Goal: Task Accomplishment & Management: Complete application form

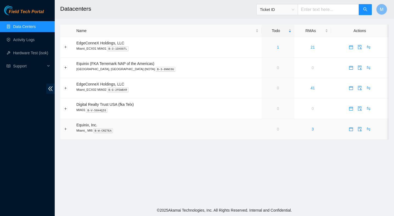
click at [164, 138] on td "Equinix, Inc. Miami_ MI6 B-W-CRZTEA" at bounding box center [167, 129] width 188 height 21
click at [277, 47] on link "2" at bounding box center [278, 47] width 2 height 4
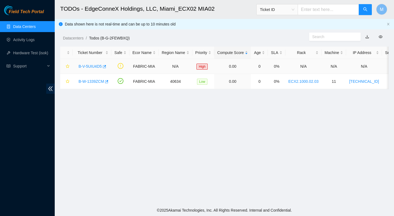
click at [99, 65] on link "B-V-5UIU4D5" at bounding box center [90, 66] width 23 height 4
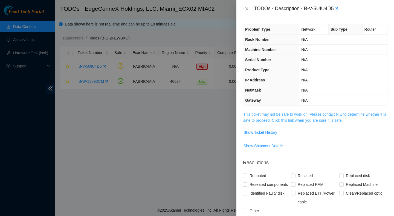
click at [312, 120] on link "This ticket may not be safe to work on. Please contact NIE to determine whether…" at bounding box center [314, 117] width 143 height 10
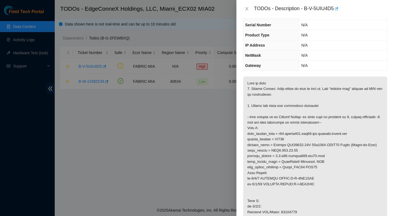
scroll to position [36, 0]
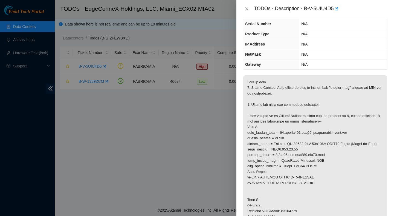
click at [249, 11] on div "TODOs - Description - B-V-5UIU4D5" at bounding box center [315, 8] width 145 height 9
click at [246, 8] on icon "close" at bounding box center [246, 8] width 3 height 3
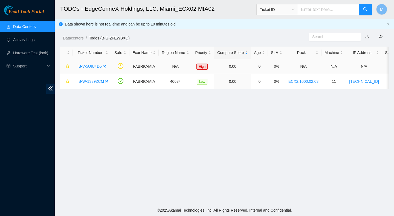
scroll to position [48, 0]
click at [92, 82] on link "B-W-1339ZCM" at bounding box center [91, 81] width 25 height 4
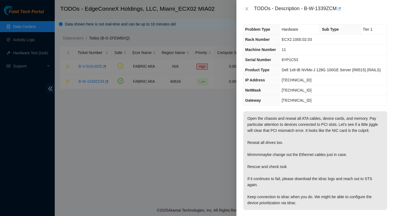
scroll to position [28, 0]
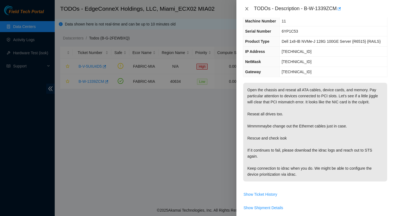
click at [248, 10] on icon "close" at bounding box center [247, 9] width 4 height 4
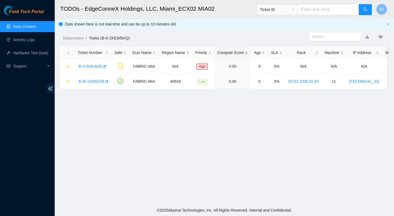
scroll to position [41, 0]
click at [95, 68] on link "B-V-5UIU4D5" at bounding box center [90, 66] width 23 height 4
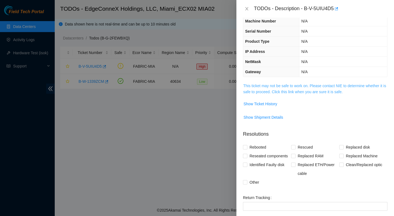
click at [278, 88] on link "This ticket may not be safe to work on. Please contact NIE to determine whether…" at bounding box center [314, 88] width 143 height 10
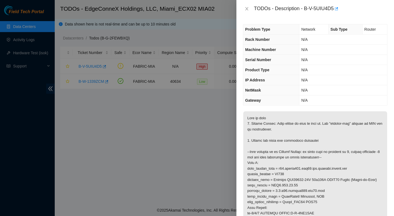
scroll to position [25, 0]
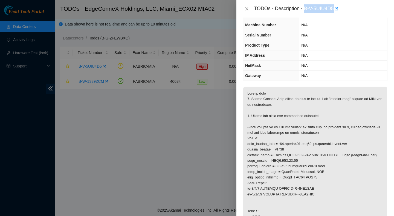
drag, startPoint x: 305, startPoint y: 7, endPoint x: 335, endPoint y: 13, distance: 30.5
click at [335, 13] on div "TODOs - Description - B-V-5UIU4D5" at bounding box center [321, 8] width 134 height 9
copy div "B-V-5UIU4D5"
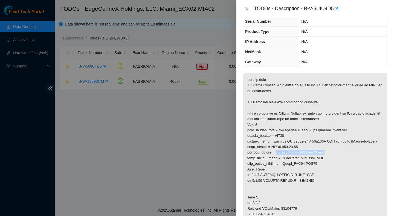
drag, startPoint x: 330, startPoint y: 158, endPoint x: 281, endPoint y: 159, distance: 48.7
click at [281, 159] on p at bounding box center [315, 203] width 144 height 260
copy p "0.7:r04.border101.mia01.fab"
drag, startPoint x: 318, startPoint y: 179, endPoint x: 247, endPoint y: 181, distance: 71.2
click at [247, 181] on p at bounding box center [315, 203] width 144 height 260
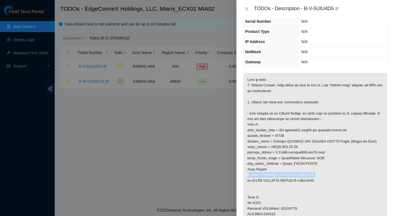
copy p "et-0/0/8 COMCAST AKAID:B-V-3ZN0KOP"
drag, startPoint x: 321, startPoint y: 186, endPoint x: 249, endPoint y: 187, distance: 72.5
click at [248, 187] on p at bounding box center [315, 203] width 144 height 260
copy p "et-0/0/20 COMCAST AKAID:B-V-3ZN0KOD"
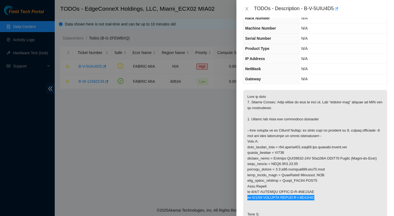
scroll to position [33, 0]
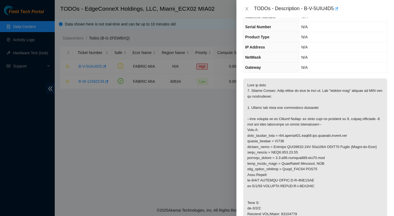
click at [324, 187] on p at bounding box center [315, 208] width 144 height 260
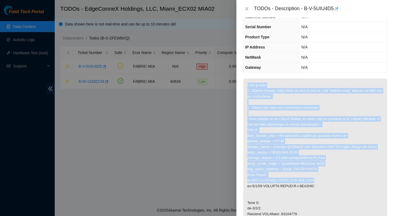
drag, startPoint x: 321, startPoint y: 186, endPoint x: 241, endPoint y: 186, distance: 80.5
click at [240, 185] on div "Problem Type Network Sub Type Router Rack Number N/A Machine Number N/A Serial …" at bounding box center [315, 117] width 158 height 198
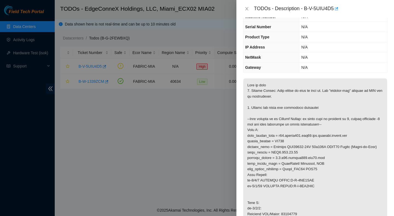
click at [269, 188] on p at bounding box center [315, 208] width 144 height 260
drag, startPoint x: 247, startPoint y: 186, endPoint x: 328, endPoint y: 186, distance: 81.6
click at [328, 186] on p at bounding box center [315, 208] width 144 height 260
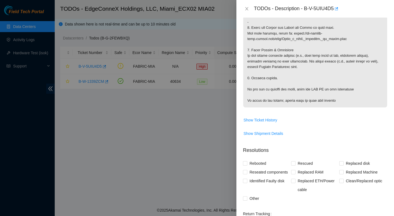
scroll to position [264, 0]
click at [270, 122] on span "Show Ticket History" at bounding box center [261, 119] width 34 height 6
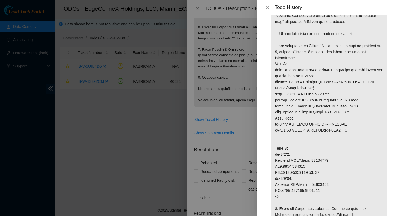
scroll to position [0, 0]
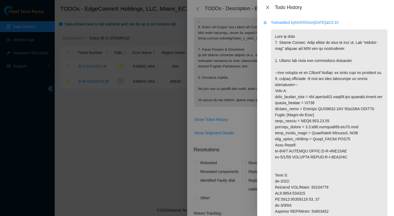
click at [268, 8] on icon "close" at bounding box center [267, 7] width 3 height 3
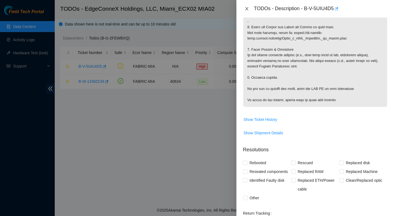
click at [247, 11] on icon "close" at bounding box center [247, 9] width 4 height 4
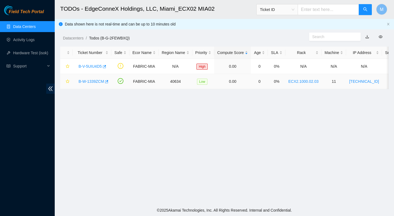
click at [91, 83] on link "B-W-1339ZCM" at bounding box center [91, 81] width 25 height 4
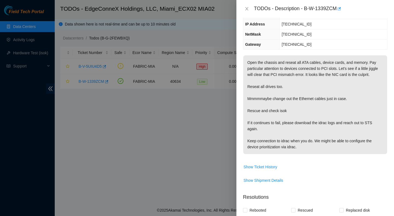
scroll to position [55, 0]
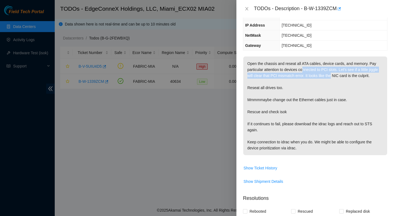
drag, startPoint x: 344, startPoint y: 75, endPoint x: 302, endPoint y: 64, distance: 43.4
click at [302, 65] on p "Open the chassis and reseat all ATA cables, device cards, and memory. Pay parti…" at bounding box center [315, 105] width 144 height 99
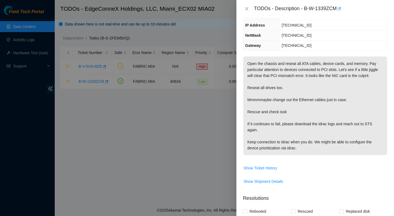
drag, startPoint x: 285, startPoint y: 97, endPoint x: 263, endPoint y: 97, distance: 21.9
click at [264, 97] on p "Open the chassis and reseat all ATA cables, device cards, and memory. Pay parti…" at bounding box center [315, 105] width 144 height 99
drag, startPoint x: 318, startPoint y: 112, endPoint x: 272, endPoint y: 112, distance: 46.3
click at [272, 112] on p "Open the chassis and reseat all ATA cables, device cards, and memory. Pay parti…" at bounding box center [315, 105] width 144 height 99
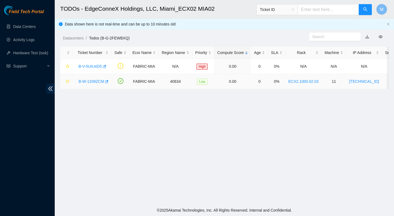
click at [93, 78] on div "B-W-1339ZCM" at bounding box center [92, 81] width 33 height 9
click at [93, 81] on link "B-W-1339ZCM" at bounding box center [91, 81] width 25 height 4
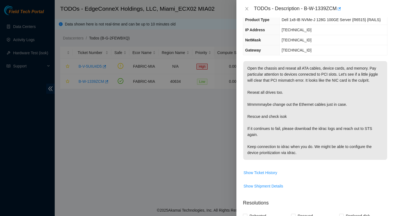
scroll to position [51, 0]
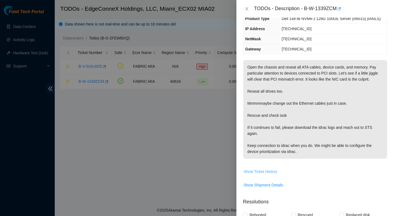
click at [265, 174] on span "Show Ticket History" at bounding box center [261, 171] width 34 height 6
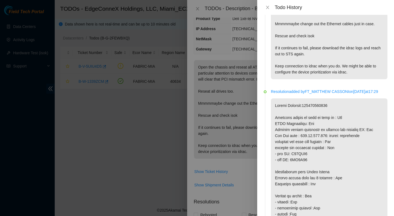
scroll to position [0, 0]
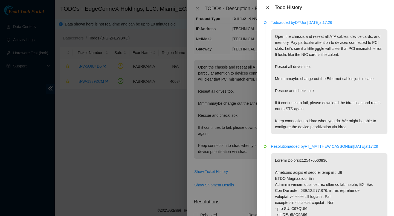
click at [268, 8] on icon "close" at bounding box center [267, 7] width 3 height 3
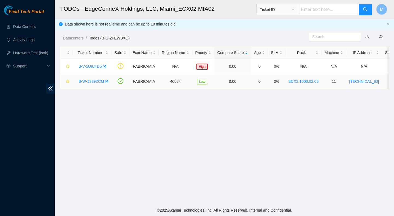
click at [85, 80] on link "B-W-1339ZCM" at bounding box center [91, 81] width 25 height 4
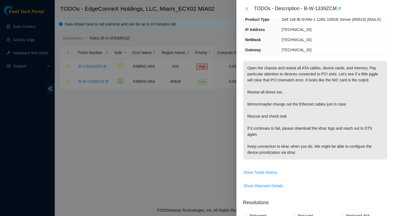
scroll to position [39, 0]
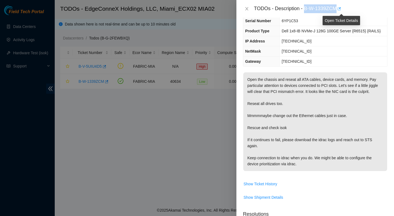
drag, startPoint x: 306, startPoint y: 8, endPoint x: 341, endPoint y: 11, distance: 35.5
click at [341, 11] on div "TODOs - Description - B-W-1339ZCM" at bounding box center [321, 8] width 134 height 9
copy div "B-W-1339ZCM"
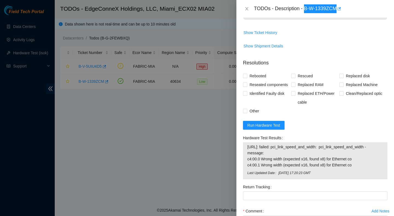
scroll to position [191, 0]
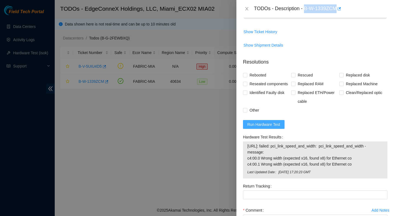
click at [264, 127] on span "Run Hardware Test" at bounding box center [263, 124] width 33 height 6
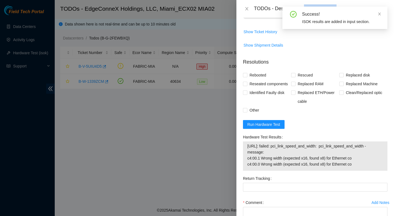
drag, startPoint x: 362, startPoint y: 181, endPoint x: 242, endPoint y: 166, distance: 121.1
click at [242, 165] on div "Hardware Test Results 104.86.100.142: failed: pci_link_speed_and_width: pci_lin…" at bounding box center [315, 152] width 149 height 41
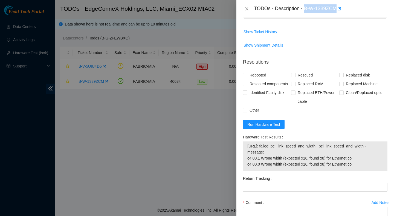
copy tbody "104.86.100.142: failed: pci_link_speed_and_width: pci_link_speed_and_width - me…"
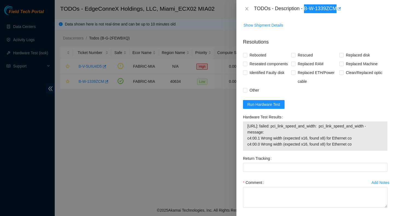
scroll to position [223, 0]
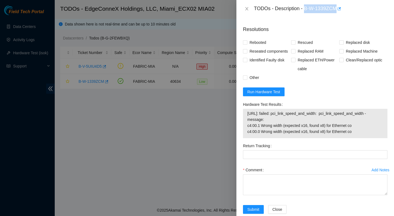
click at [317, 106] on form "Resolutions Rebooted Rescued Replaced disk Reseated components Replaced RAM Rep…" at bounding box center [315, 120] width 145 height 199
click at [282, 96] on button "Run Hardware Test" at bounding box center [264, 91] width 42 height 9
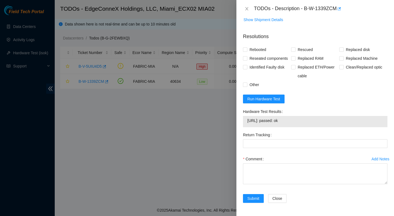
drag, startPoint x: 305, startPoint y: 128, endPoint x: 248, endPoint y: 127, distance: 56.4
click at [248, 123] on span "104.86.100.142: passed: ok" at bounding box center [315, 120] width 136 height 6
copy span "104.86.100.142: passed: ok"
click at [264, 48] on span "Rebooted" at bounding box center [257, 49] width 21 height 9
click at [247, 48] on input "Rebooted" at bounding box center [245, 49] width 4 height 4
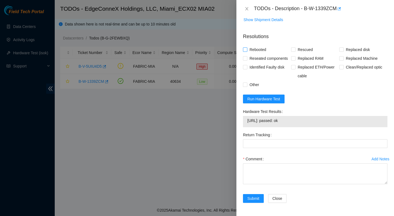
checkbox input "true"
click at [295, 49] on span at bounding box center [293, 49] width 4 height 4
click at [295, 49] on input "Rescued" at bounding box center [293, 49] width 4 height 4
checkbox input "true"
click at [264, 55] on span "Reseated components" at bounding box center [268, 58] width 43 height 9
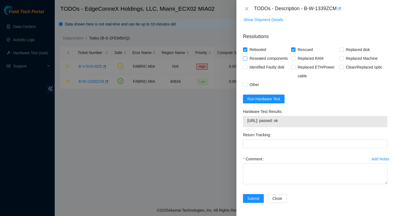
click at [247, 56] on input "Reseated components" at bounding box center [245, 58] width 4 height 4
checkbox input "true"
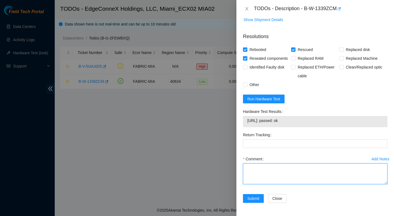
click at [249, 174] on textarea "Comment" at bounding box center [315, 173] width 145 height 21
paste textarea "Verified ticket is safe to work on : Yes NOCC Authorized: Yes Located server co…"
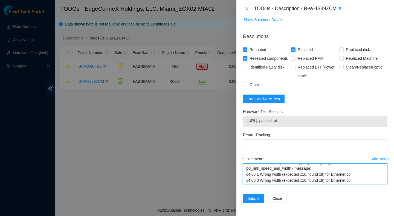
scroll to position [114, 0]
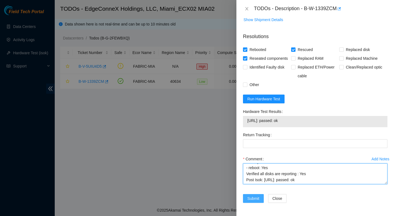
type textarea "Verified ticket is safe to work on : Yes NOCC Authorized: Yes Located server co…"
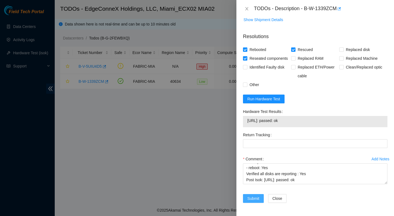
click at [259, 198] on span "Submit" at bounding box center [253, 198] width 12 height 6
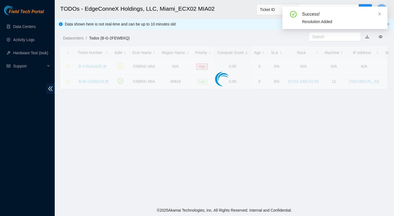
scroll to position [137, 0]
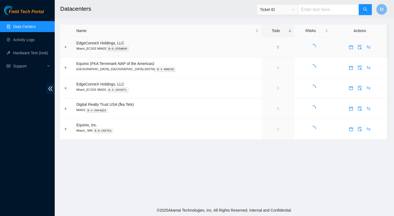
click at [277, 48] on link "5" at bounding box center [278, 47] width 2 height 4
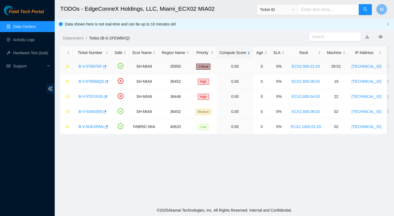
click at [96, 65] on link "B-V-5T687DF" at bounding box center [91, 66] width 24 height 4
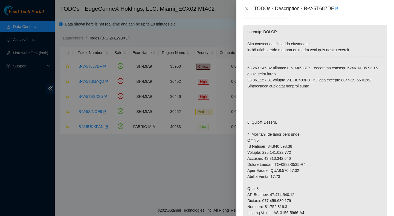
scroll to position [105, 0]
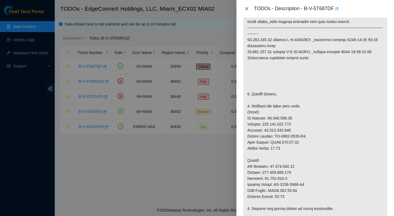
click at [246, 7] on icon "close" at bounding box center [247, 9] width 4 height 4
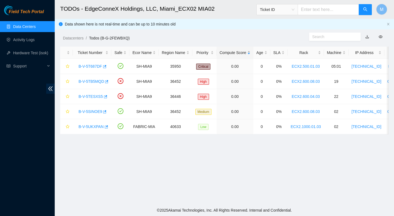
scroll to position [123, 0]
click at [100, 81] on link "B-V-5TB5MQD" at bounding box center [91, 81] width 25 height 4
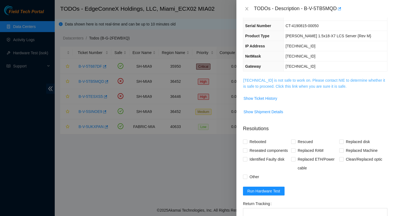
scroll to position [33, 0]
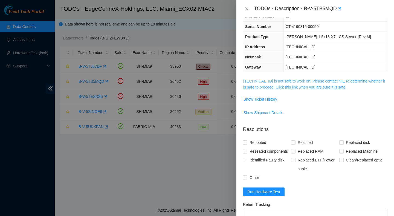
click at [259, 85] on link "23.210.25.56 is not safe to work on. Please contact NIE to determine whether it…" at bounding box center [314, 84] width 142 height 10
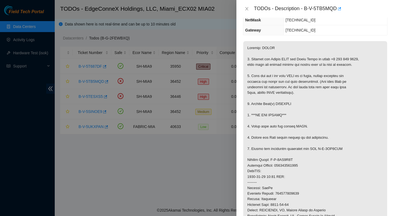
scroll to position [85, 0]
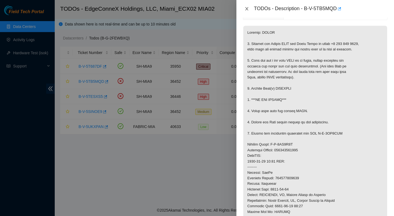
click at [246, 7] on icon "close" at bounding box center [247, 9] width 4 height 4
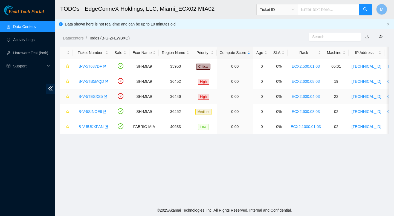
click at [98, 97] on link "B-V-5TESXS5" at bounding box center [91, 96] width 24 height 4
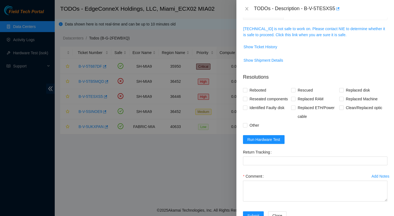
click at [285, 32] on span "23.205.45.59 is not safe to work on. Please contact NIE to determine whether it…" at bounding box center [315, 32] width 144 height 12
click at [285, 33] on link "23.205.45.59 is not safe to work on. Please contact NIE to determine whether it…" at bounding box center [314, 32] width 142 height 10
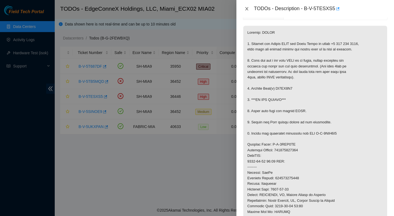
click at [248, 9] on icon "close" at bounding box center [247, 9] width 4 height 4
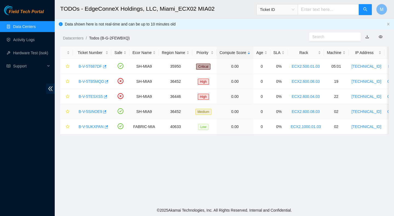
click at [90, 111] on link "B-V-5SINOE9" at bounding box center [91, 111] width 24 height 4
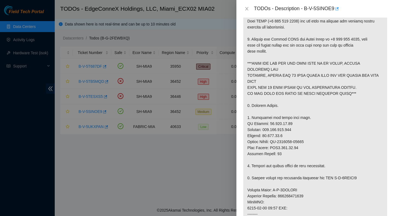
scroll to position [113, 0]
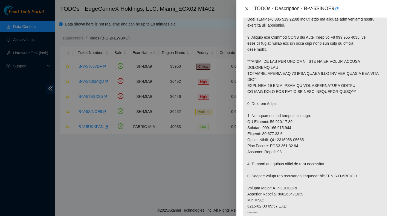
click at [247, 9] on icon "close" at bounding box center [246, 8] width 3 height 3
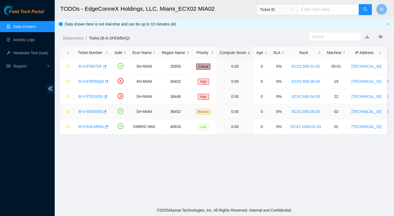
click at [93, 112] on link "B-V-5SINOE9" at bounding box center [91, 111] width 24 height 4
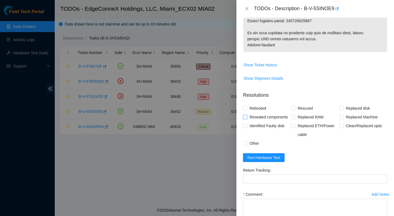
scroll to position [406, 0]
click at [267, 65] on span "Show Ticket History" at bounding box center [261, 65] width 34 height 6
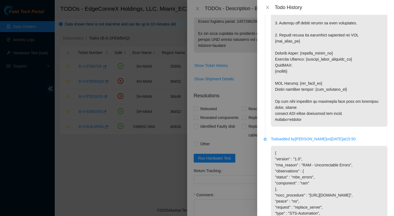
scroll to position [623, 0]
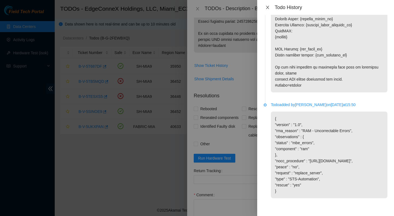
click at [269, 7] on icon "close" at bounding box center [268, 7] width 4 height 4
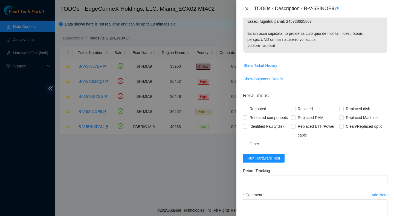
click at [248, 7] on icon "close" at bounding box center [246, 8] width 3 height 3
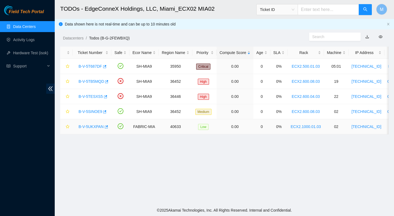
click at [97, 125] on link "B-V-5UKXPAN" at bounding box center [91, 126] width 25 height 4
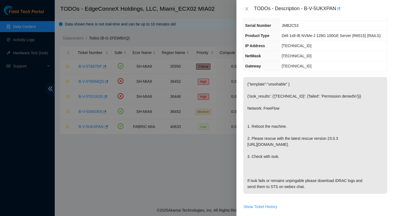
scroll to position [0, 0]
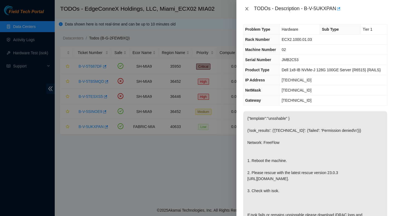
click at [248, 9] on icon "close" at bounding box center [247, 9] width 4 height 4
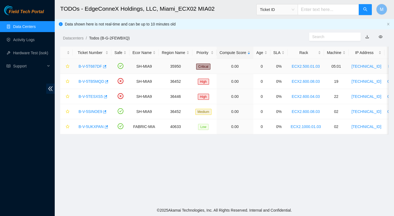
click at [86, 64] on link "B-V-5T687DF" at bounding box center [91, 66] width 24 height 4
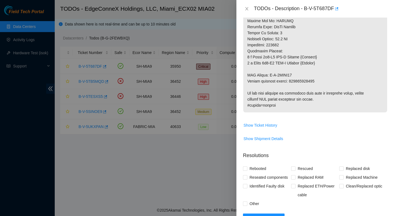
scroll to position [431, 0]
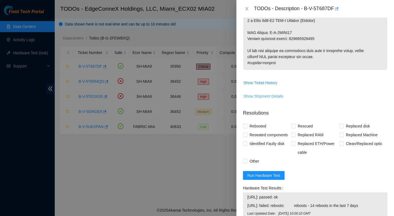
click at [263, 99] on button "Show Shipment Details" at bounding box center [263, 96] width 40 height 9
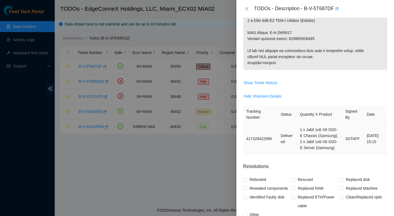
click at [259, 136] on td "417328422996" at bounding box center [260, 138] width 34 height 30
copy td "417328422996"
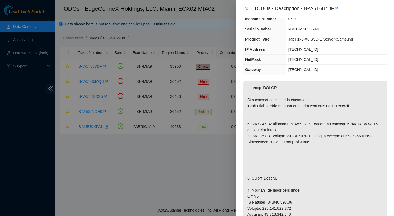
scroll to position [0, 0]
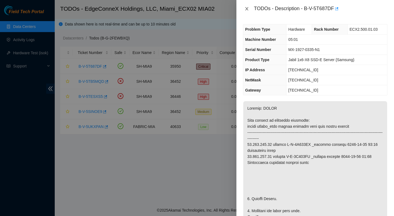
click at [247, 10] on icon "close" at bounding box center [247, 9] width 4 height 4
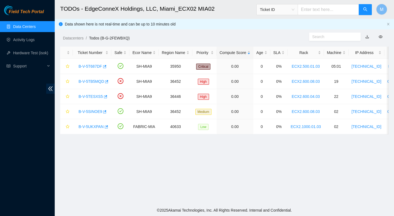
click at [232, 30] on div "Datacenters / Todos (B-G-2FEWBXQ) /" at bounding box center [182, 25] width 255 height 31
click at [90, 67] on link "B-V-5T687DF" at bounding box center [91, 66] width 24 height 4
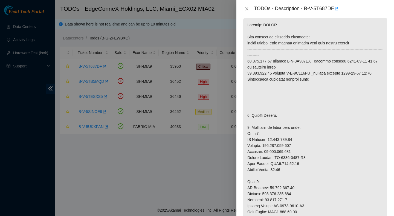
scroll to position [86, 0]
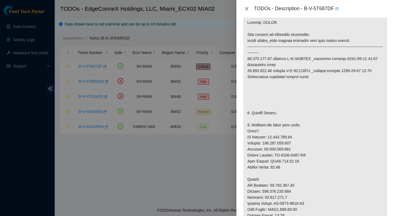
click at [247, 9] on icon "close" at bounding box center [247, 9] width 4 height 4
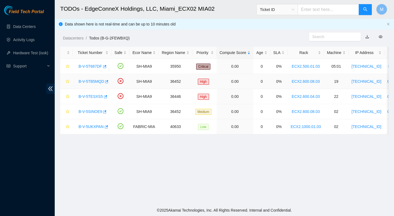
click at [94, 80] on link "B-V-5TB5MQD" at bounding box center [91, 81] width 25 height 4
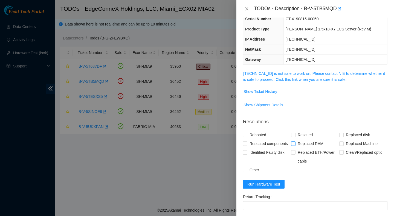
scroll to position [31, 0]
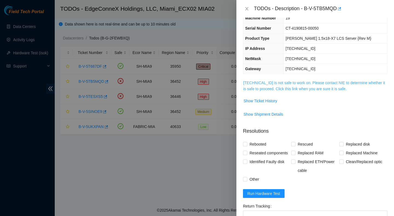
click at [305, 83] on link "23.210.25.56 is not safe to work on. Please contact NIE to determine whether it…" at bounding box center [314, 85] width 142 height 10
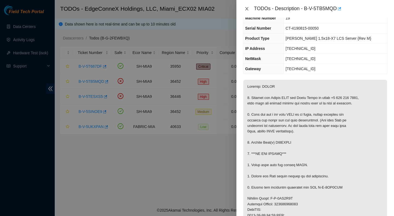
click at [250, 8] on button "Close" at bounding box center [247, 8] width 8 height 5
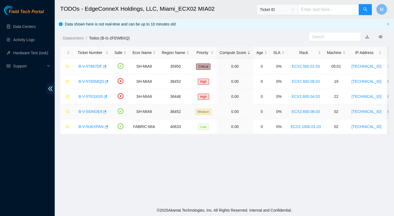
click at [98, 111] on link "B-V-5SINOE9" at bounding box center [91, 111] width 24 height 4
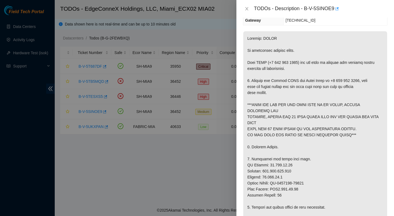
scroll to position [68, 0]
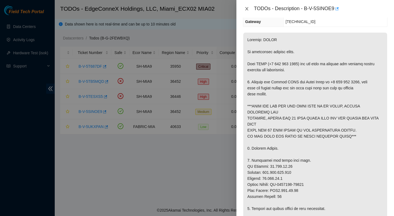
click at [245, 7] on icon "close" at bounding box center [247, 9] width 4 height 4
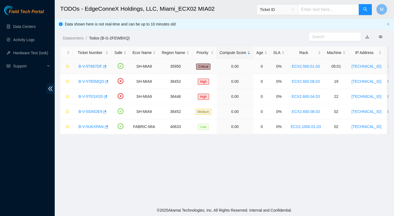
click at [93, 67] on link "B-V-5T687DF" at bounding box center [91, 66] width 24 height 4
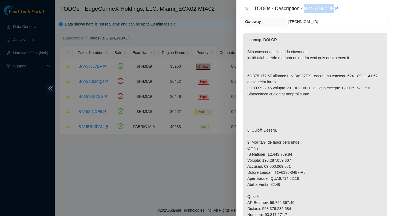
drag, startPoint x: 305, startPoint y: 8, endPoint x: 336, endPoint y: 13, distance: 30.5
click at [336, 13] on div "TODOs - Description - B-V-5T687DF" at bounding box center [315, 9] width 158 height 18
copy div "B-V-5T687DF"
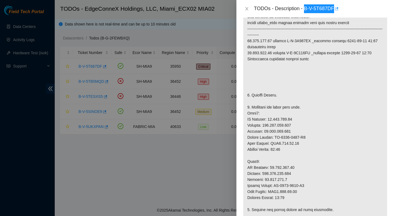
scroll to position [0, 0]
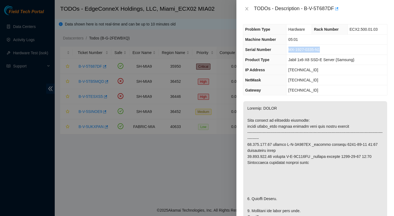
drag, startPoint x: 336, startPoint y: 51, endPoint x: 289, endPoint y: 51, distance: 46.5
click at [289, 51] on td "MX-1927-0335-N1" at bounding box center [336, 50] width 101 height 10
copy span "MX-1927-0335-N1"
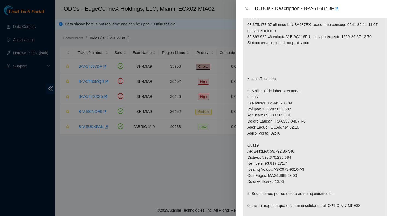
scroll to position [127, 0]
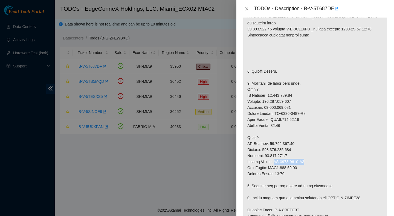
drag, startPoint x: 313, startPoint y: 161, endPoint x: 275, endPoint y: 161, distance: 37.5
click at [275, 161] on p at bounding box center [315, 174] width 144 height 400
copy p "MX-2002-0452-N1"
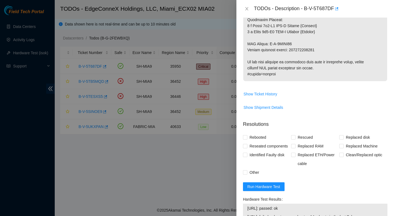
scroll to position [434, 0]
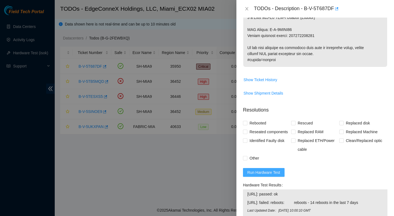
click at [267, 175] on span "Run Hardware Test" at bounding box center [263, 172] width 33 height 6
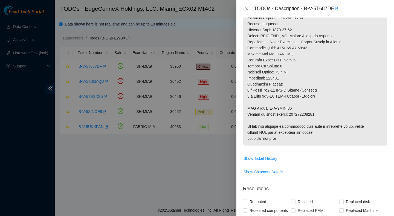
scroll to position [316, 0]
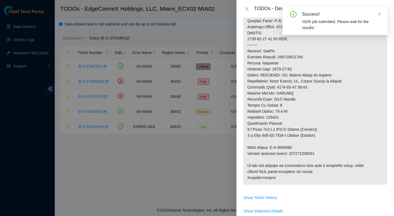
copy p "417328423000"
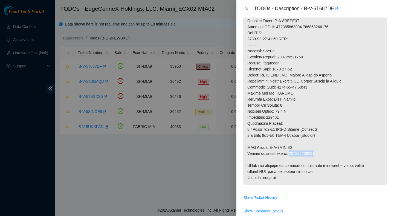
drag, startPoint x: 302, startPoint y: 148, endPoint x: 271, endPoint y: 148, distance: 30.4
copy p "B-V-5THKG25"
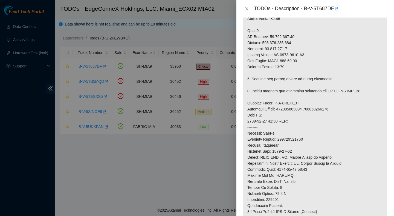
scroll to position [232, 0]
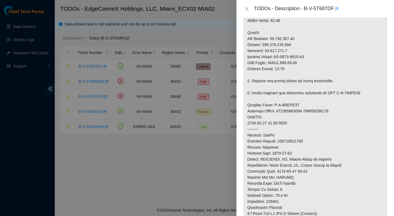
click at [331, 109] on p at bounding box center [315, 69] width 144 height 400
copy p "417328422996"
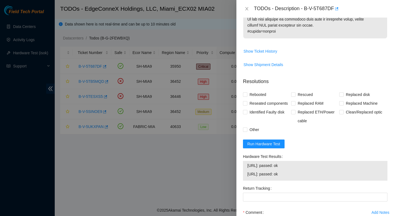
scroll to position [493, 0]
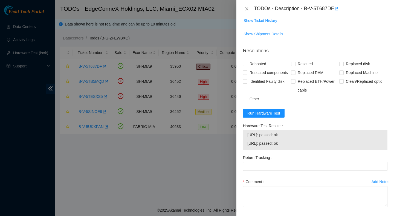
drag, startPoint x: 303, startPoint y: 153, endPoint x: 242, endPoint y: 146, distance: 61.5
click at [242, 146] on div "Hardware Test Results 23.193.160.12: passed: ok 23.193.160.13: passed: ok" at bounding box center [315, 137] width 149 height 32
copy tbody "23.193.160.12: passed: ok 23.193.160.13: passed: ok"
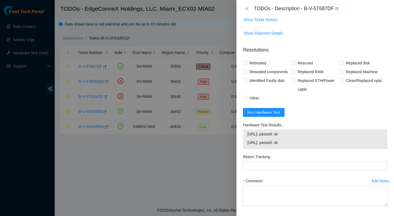
scroll to position [511, 0]
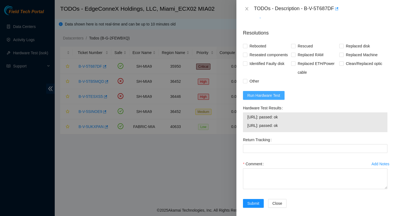
click at [276, 98] on span "Run Hardware Test" at bounding box center [263, 95] width 33 height 6
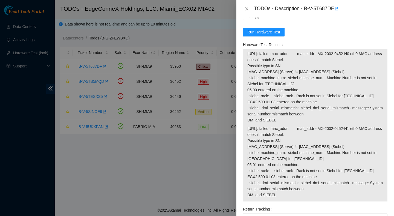
scroll to position [585, 0]
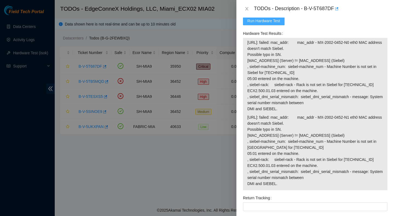
click at [273, 24] on span "Run Hardware Test" at bounding box center [263, 21] width 33 height 6
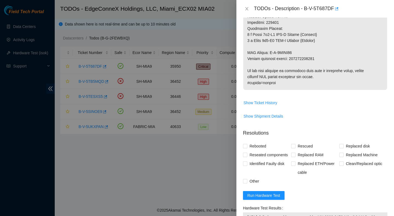
scroll to position [418, 0]
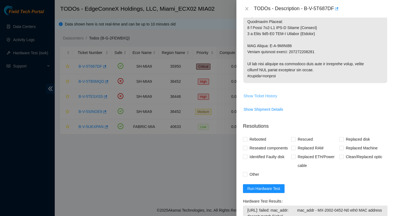
click at [265, 97] on span "Show Ticket History" at bounding box center [261, 96] width 34 height 6
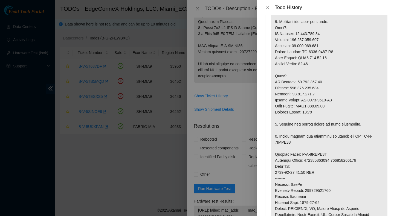
scroll to position [0, 0]
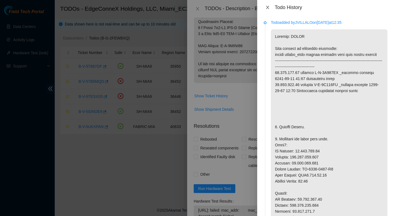
click at [269, 7] on icon "close" at bounding box center [268, 7] width 4 height 4
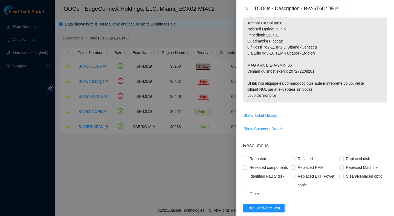
scroll to position [405, 0]
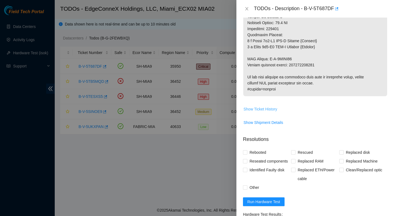
click at [269, 110] on span "Show Ticket History" at bounding box center [261, 109] width 34 height 6
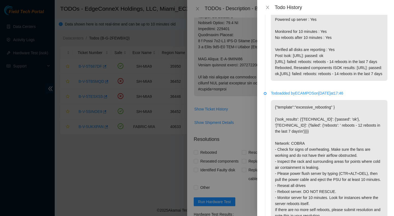
scroll to position [859, 0]
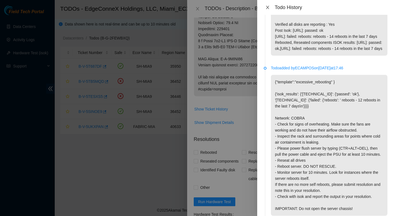
click at [268, 5] on icon "close" at bounding box center [268, 7] width 4 height 4
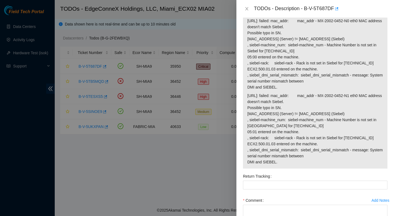
scroll to position [606, 0]
drag, startPoint x: 280, startPoint y: 172, endPoint x: 247, endPoint y: 26, distance: 149.5
click at [248, 26] on div "23.193.160.12: failed: mac_addr: mac_addr - MX-2002-0452-N0 eth0 MAC address do…" at bounding box center [315, 93] width 145 height 152
copy tbody "23.193.160.12: failed: mac_addr: mac_addr - MX-2002-0452-N0 eth0 MAC address do…"
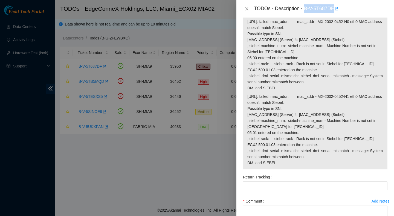
drag, startPoint x: 306, startPoint y: 10, endPoint x: 332, endPoint y: 14, distance: 26.3
click at [332, 14] on div "TODOs - Description - B-V-5T687DF" at bounding box center [315, 9] width 158 height 18
copy div "B-V-5T687DF"
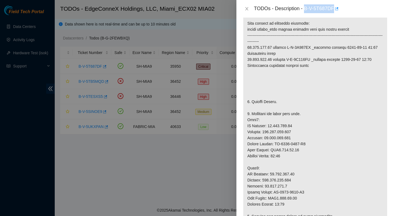
scroll to position [0, 0]
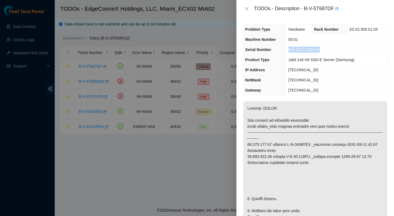
drag, startPoint x: 289, startPoint y: 49, endPoint x: 337, endPoint y: 53, distance: 48.3
click at [337, 53] on td "MX-1927-0335-N1" at bounding box center [336, 50] width 101 height 10
copy span "MX-1927-0335-N1"
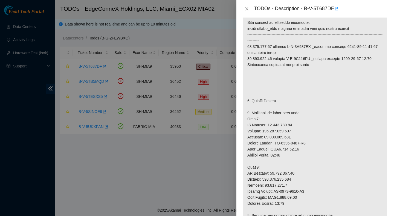
scroll to position [108, 0]
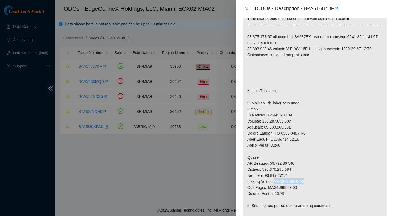
drag, startPoint x: 311, startPoint y: 181, endPoint x: 275, endPoint y: 181, distance: 36.4
click at [275, 181] on p at bounding box center [315, 193] width 144 height 400
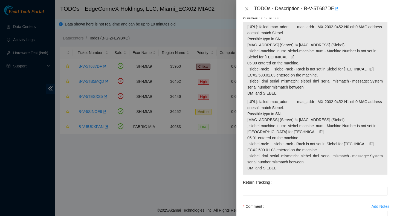
scroll to position [600, 0]
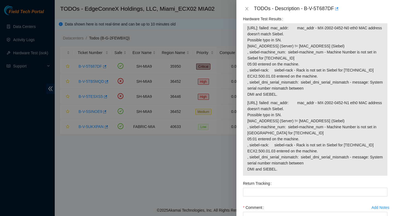
drag, startPoint x: 280, startPoint y: 177, endPoint x: 246, endPoint y: 39, distance: 143.0
click at [246, 39] on div "23.193.160.12: failed: mac_addr: mac_addr - MX-2002-0452-N0 eth0 MAC address do…" at bounding box center [315, 99] width 145 height 152
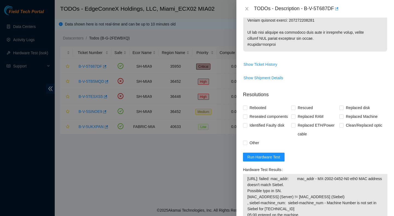
scroll to position [451, 0]
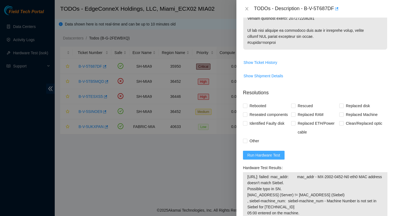
click at [271, 158] on span "Run Hardware Test" at bounding box center [263, 155] width 33 height 6
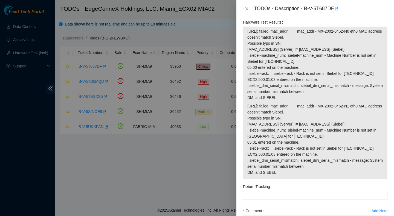
scroll to position [601, 0]
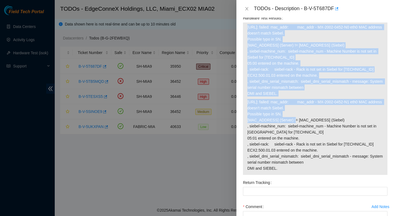
drag, startPoint x: 247, startPoint y: 128, endPoint x: 282, endPoint y: 130, distance: 35.1
click at [282, 130] on div "23.193.160.12: failed: mac_addr: mac_addr - MX-2002-0452-N0 eth0 MAC address do…" at bounding box center [315, 98] width 145 height 152
click at [302, 122] on span "23.193.160.13: failed: mac_addr: mac_addr - MX-2002-0452-N1 eth0 MAC address do…" at bounding box center [315, 135] width 136 height 72
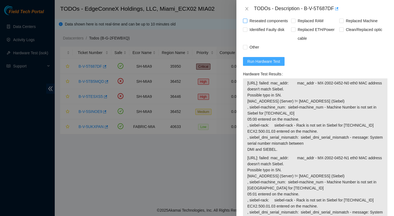
click at [253, 64] on span "Run Hardware Test" at bounding box center [263, 61] width 33 height 6
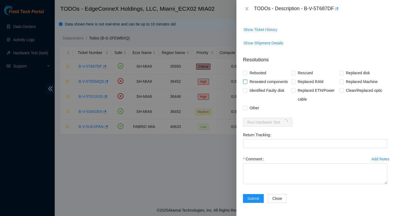
scroll to position [536, 0]
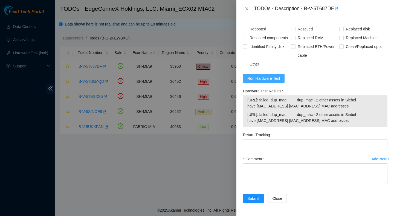
click at [277, 76] on span "Run Hardware Test" at bounding box center [263, 78] width 33 height 6
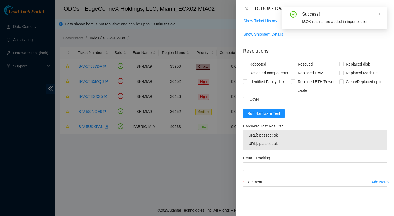
scroll to position [524, 0]
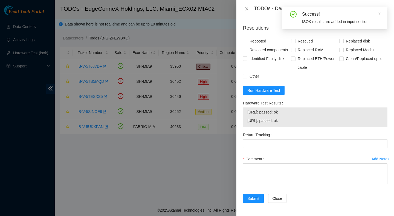
drag, startPoint x: 300, startPoint y: 123, endPoint x: 245, endPoint y: 113, distance: 55.8
click at [245, 113] on div "23.193.160.13: passed: ok 23.193.160.12: passed: ok" at bounding box center [315, 117] width 145 height 20
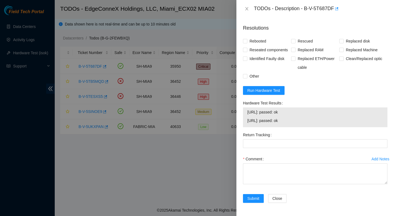
click at [312, 96] on form "Resolutions Rebooted Rescued Replaced disk Reseated components Replaced RAM Rep…" at bounding box center [315, 114] width 145 height 189
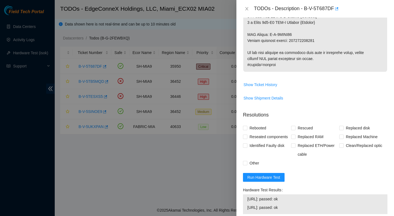
scroll to position [432, 0]
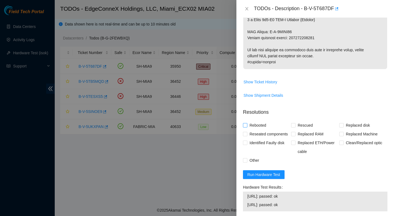
click at [252, 127] on span "Rebooted" at bounding box center [257, 125] width 21 height 9
click at [247, 127] on input "Rebooted" at bounding box center [245, 125] width 4 height 4
checkbox input "true"
click at [297, 127] on span "Rescued" at bounding box center [305, 125] width 19 height 9
click at [295, 127] on input "Rescued" at bounding box center [293, 125] width 4 height 4
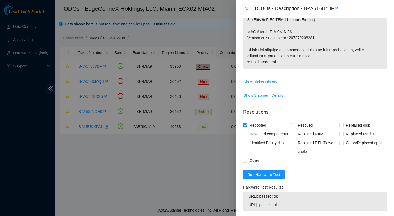
checkbox input "true"
click at [367, 135] on span "Replaced Machine" at bounding box center [362, 133] width 36 height 9
click at [343, 135] on input "Replaced Machine" at bounding box center [341, 134] width 4 height 4
checkbox input "true"
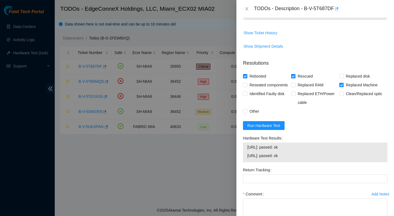
scroll to position [524, 0]
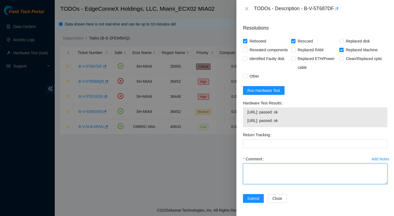
click at [275, 170] on textarea "Comment" at bounding box center [315, 173] width 145 height 21
paste textarea "Verified ticket is safe to work on : Yes NOCC Authorized: Yes Located server co…"
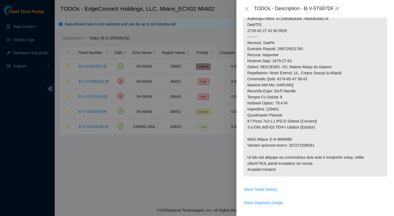
scroll to position [318, 0]
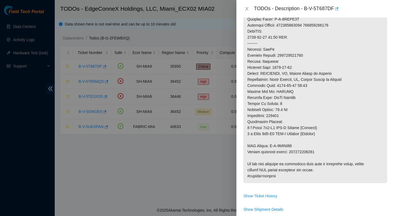
type textarea "Verified ticket is safe to work on : Yes NOCC Authorized: Yes Located server co…"
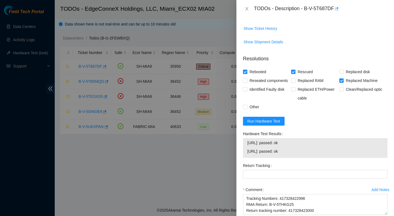
scroll to position [524, 0]
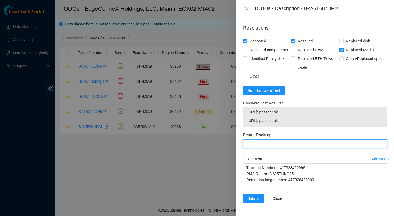
click at [285, 141] on Tracking "Return Tracking" at bounding box center [315, 143] width 145 height 9
paste Tracking "417328423000"
type Tracking "417328423000"
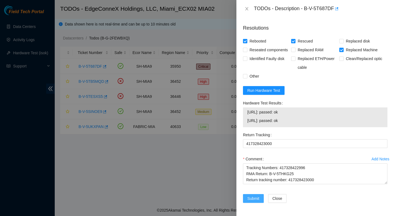
click at [255, 198] on span "Submit" at bounding box center [253, 198] width 12 height 6
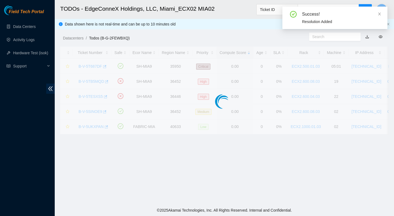
scroll to position [137, 0]
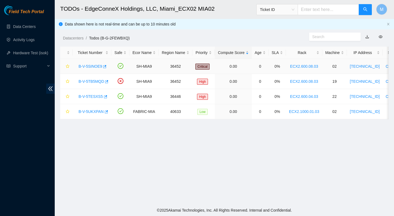
click at [95, 68] on link "B-V-5SINOE9" at bounding box center [91, 66] width 24 height 4
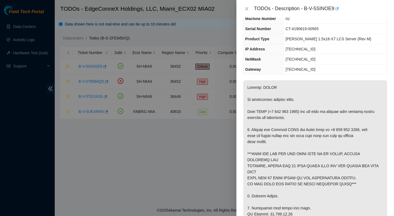
scroll to position [0, 0]
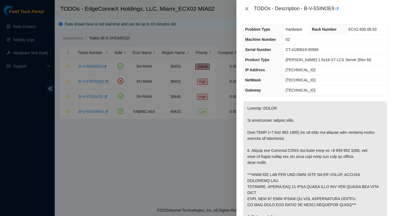
click at [247, 8] on icon "close" at bounding box center [246, 8] width 3 height 3
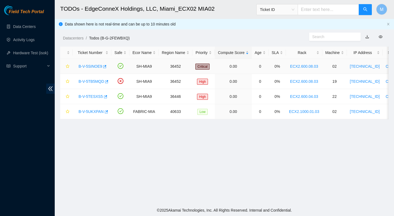
click at [97, 68] on link "B-V-5SINOE9" at bounding box center [91, 66] width 24 height 4
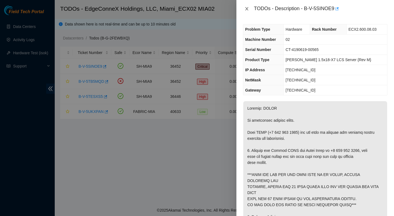
click at [245, 10] on icon "close" at bounding box center [247, 9] width 4 height 4
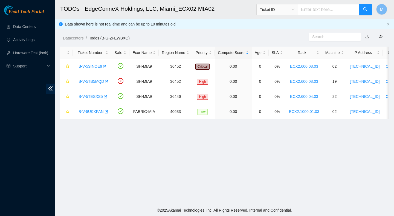
click at [309, 8] on input "text" at bounding box center [328, 9] width 61 height 11
paste input "B-V-5T687DF"
type input "B-V-5T687DF"
click at [364, 8] on icon "search" at bounding box center [366, 9] width 4 height 4
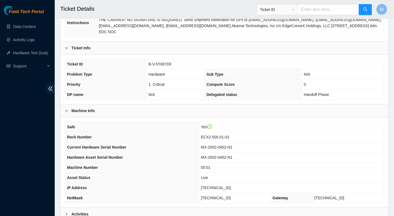
scroll to position [156, 0]
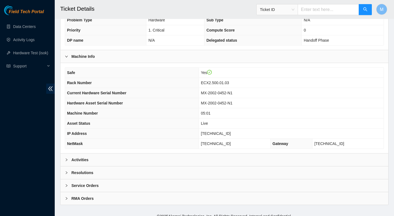
click at [77, 157] on b "Activities" at bounding box center [79, 160] width 17 height 6
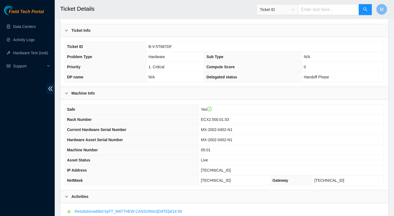
scroll to position [0, 0]
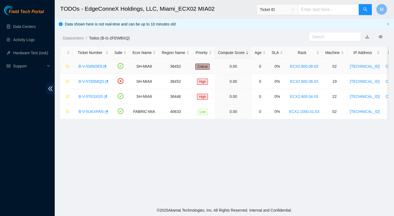
click at [93, 67] on link "B-V-5SINOE9" at bounding box center [91, 66] width 24 height 4
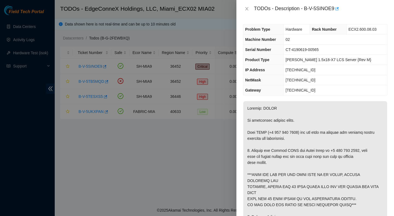
click at [251, 8] on div "TODOs - Description - B-V-5SINOE9" at bounding box center [315, 8] width 145 height 9
click at [246, 8] on icon "close" at bounding box center [247, 9] width 4 height 4
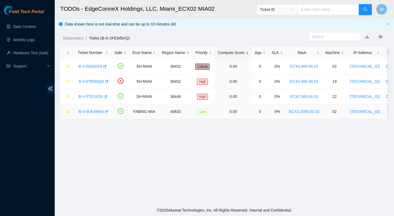
click at [88, 113] on link "B-V-5UKXPAN" at bounding box center [91, 111] width 25 height 4
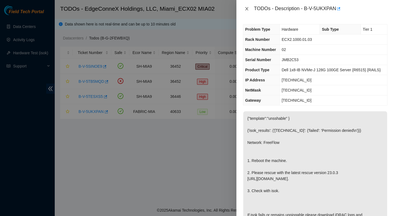
click at [247, 8] on icon "close" at bounding box center [247, 9] width 4 height 4
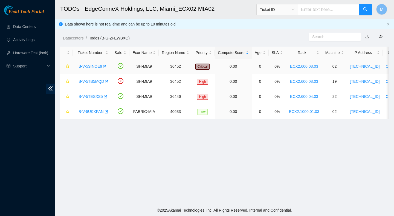
click at [96, 69] on div "B-V-5SINOE9" at bounding box center [92, 66] width 33 height 9
click at [96, 68] on link "B-V-5SINOE9" at bounding box center [91, 66] width 24 height 4
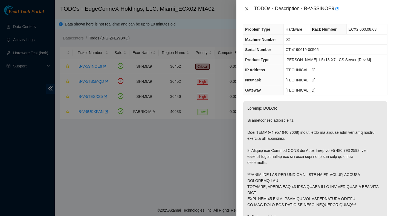
click at [247, 9] on icon "close" at bounding box center [246, 8] width 3 height 3
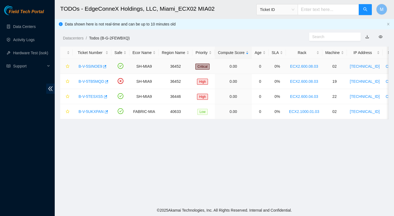
click at [84, 65] on link "B-V-5SINOE9" at bounding box center [91, 66] width 24 height 4
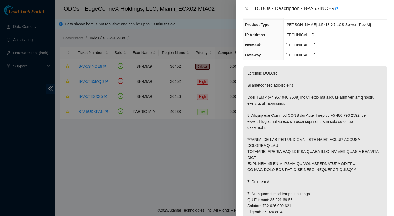
scroll to position [57, 0]
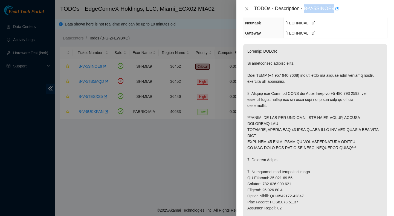
drag, startPoint x: 305, startPoint y: 8, endPoint x: 335, endPoint y: 11, distance: 30.5
click at [335, 11] on div "TODOs - Description - B-V-5SINOE9" at bounding box center [321, 8] width 134 height 9
copy div "B-V-5SINOE9"
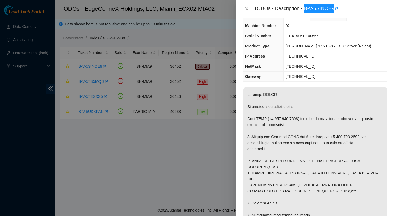
scroll to position [0, 0]
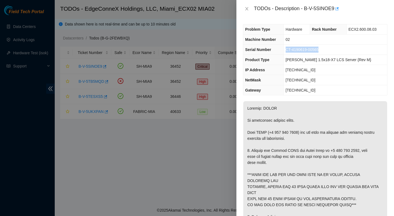
drag, startPoint x: 328, startPoint y: 50, endPoint x: 290, endPoint y: 51, distance: 38.3
click at [290, 51] on td "CT-4190619-00565" at bounding box center [336, 50] width 104 height 10
copy span "CT-4190619-00565"
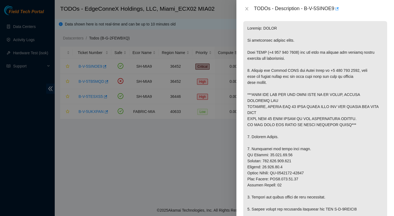
scroll to position [85, 0]
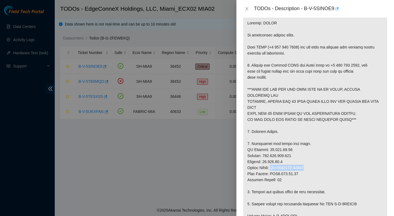
drag, startPoint x: 313, startPoint y: 167, endPoint x: 275, endPoint y: 166, distance: 38.3
click at [275, 166] on p at bounding box center [315, 194] width 144 height 357
copy p "CT-4190211-00266"
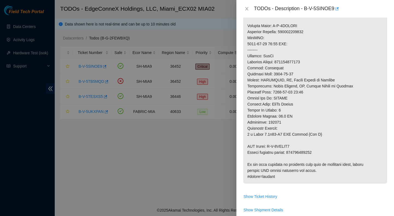
scroll to position [270, 0]
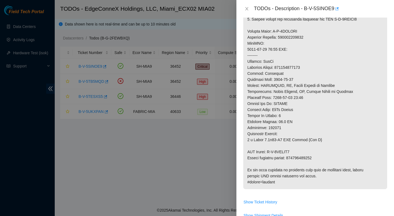
click at [305, 156] on p at bounding box center [315, 9] width 144 height 357
copy p "414739614547"
drag, startPoint x: 299, startPoint y: 150, endPoint x: 272, endPoint y: 151, distance: 27.7
click at [272, 151] on p at bounding box center [315, 9] width 144 height 357
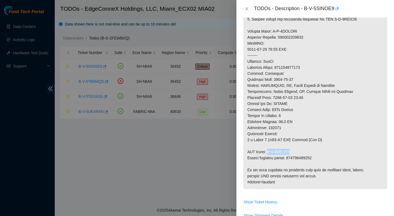
copy p "B-V-5SWHHD3"
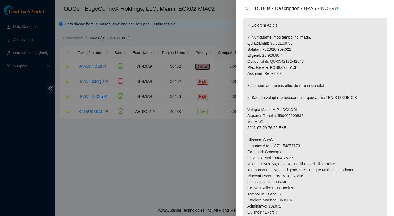
scroll to position [178, 0]
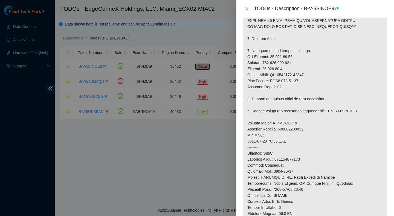
click at [301, 129] on p at bounding box center [315, 101] width 144 height 357
copy p "414739614536"
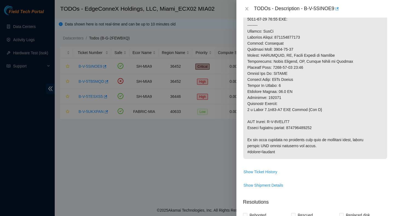
scroll to position [451, 0]
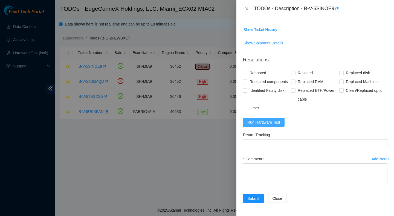
click at [270, 122] on span "Run Hardware Test" at bounding box center [263, 122] width 33 height 6
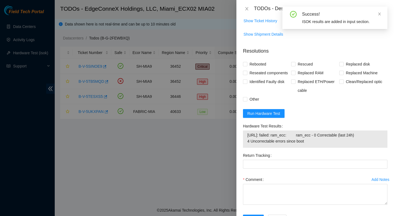
drag, startPoint x: 311, startPoint y: 150, endPoint x: 243, endPoint y: 146, distance: 68.6
click at [243, 146] on div "[URL]: failed: ram_ecc: ram_ecc - 0 Correctable (last 24h) 4 Uncorrectable erro…" at bounding box center [315, 138] width 145 height 17
copy tbody "[URL]: failed: ram_ecc: ram_ecc - 0 Correctable (last 24h) 4 Uncorrectable erro…"
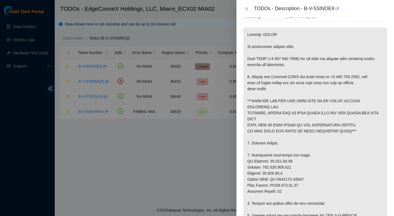
scroll to position [77, 0]
